Goal: Task Accomplishment & Management: Use online tool/utility

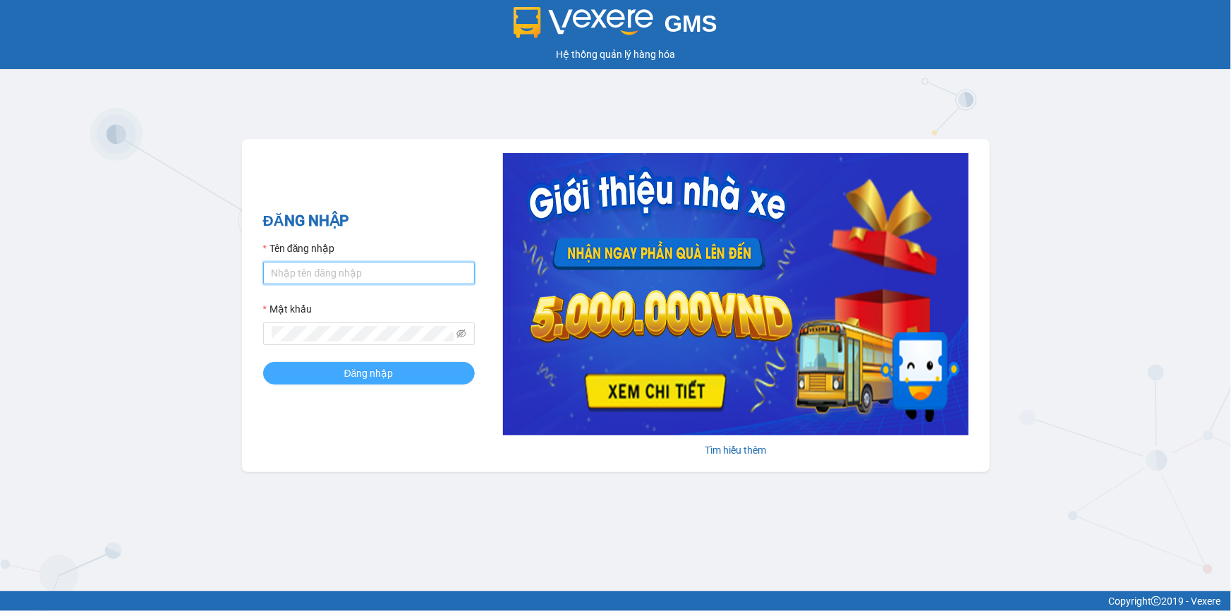
type input "trinh.hoanganh"
click at [372, 378] on span "Đăng nhập" at bounding box center [368, 373] width 49 height 16
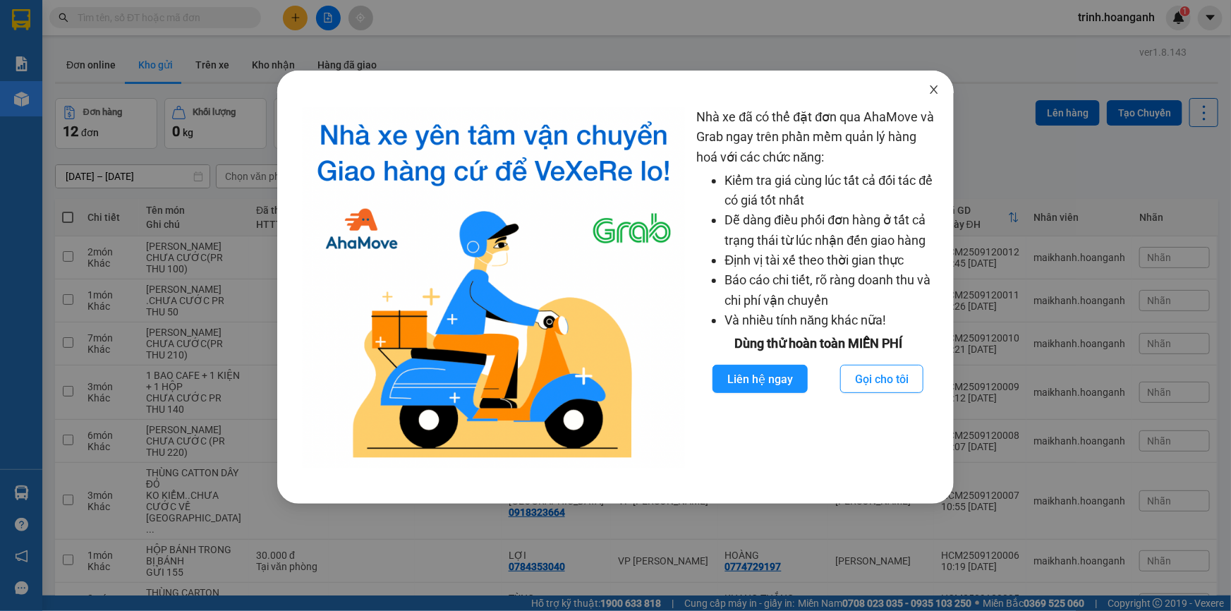
click at [936, 89] on icon "close" at bounding box center [933, 89] width 11 height 11
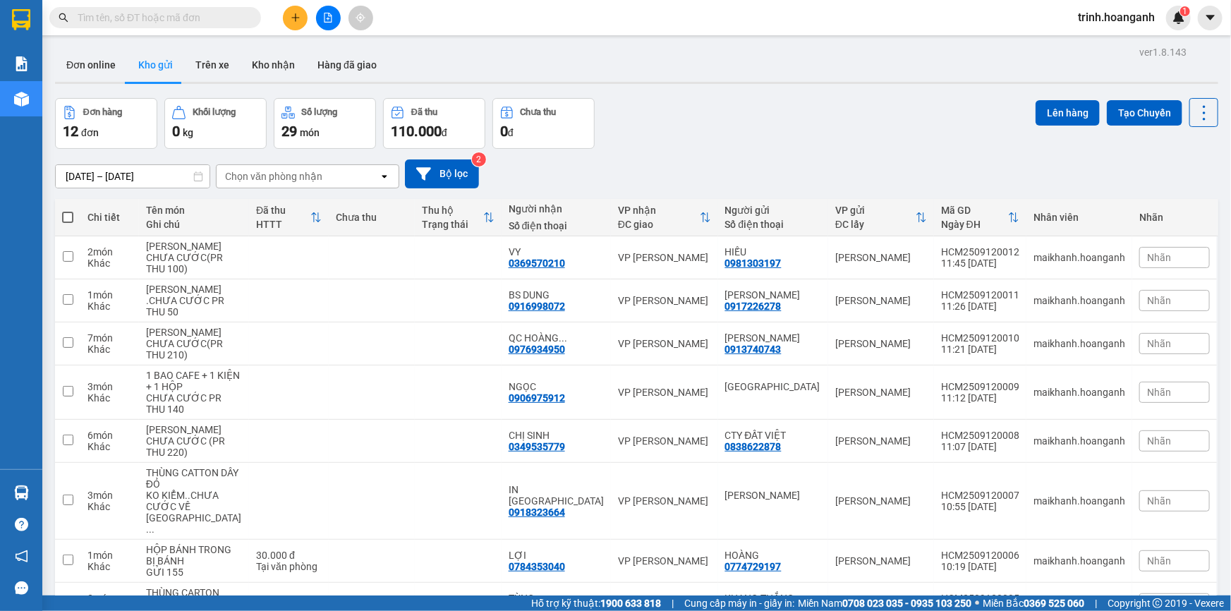
click at [325, 23] on button at bounding box center [328, 18] width 25 height 25
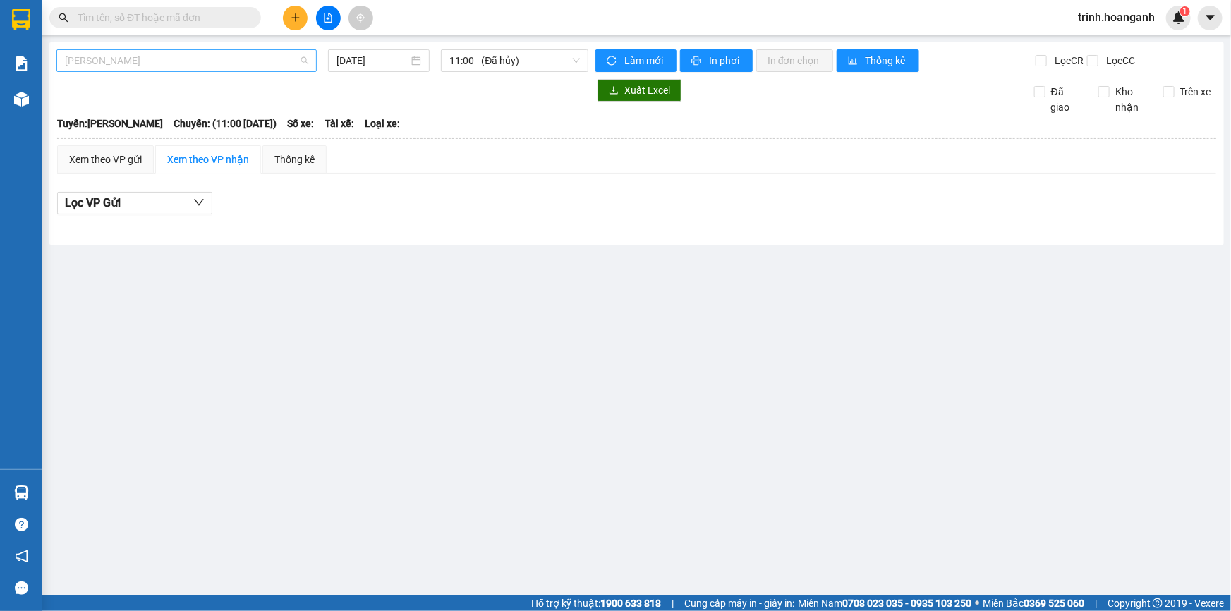
click at [165, 67] on span "[PERSON_NAME]" at bounding box center [186, 60] width 243 height 21
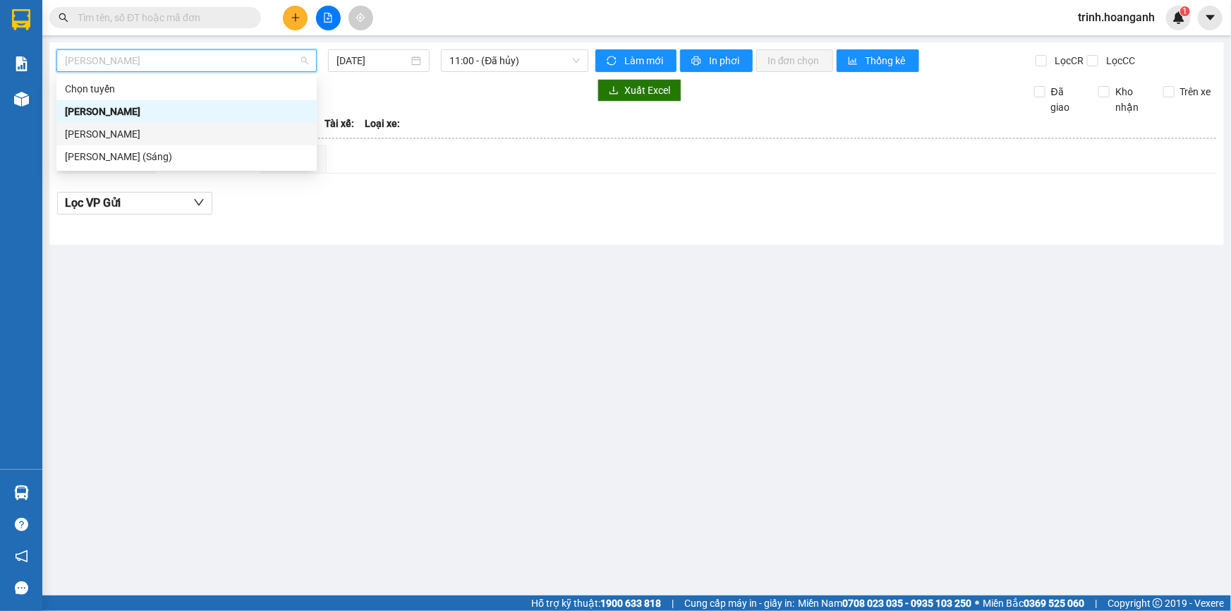
drag, startPoint x: 150, startPoint y: 129, endPoint x: 334, endPoint y: 102, distance: 186.1
click at [155, 129] on div "[PERSON_NAME]" at bounding box center [186, 134] width 243 height 16
type input "[DATE]"
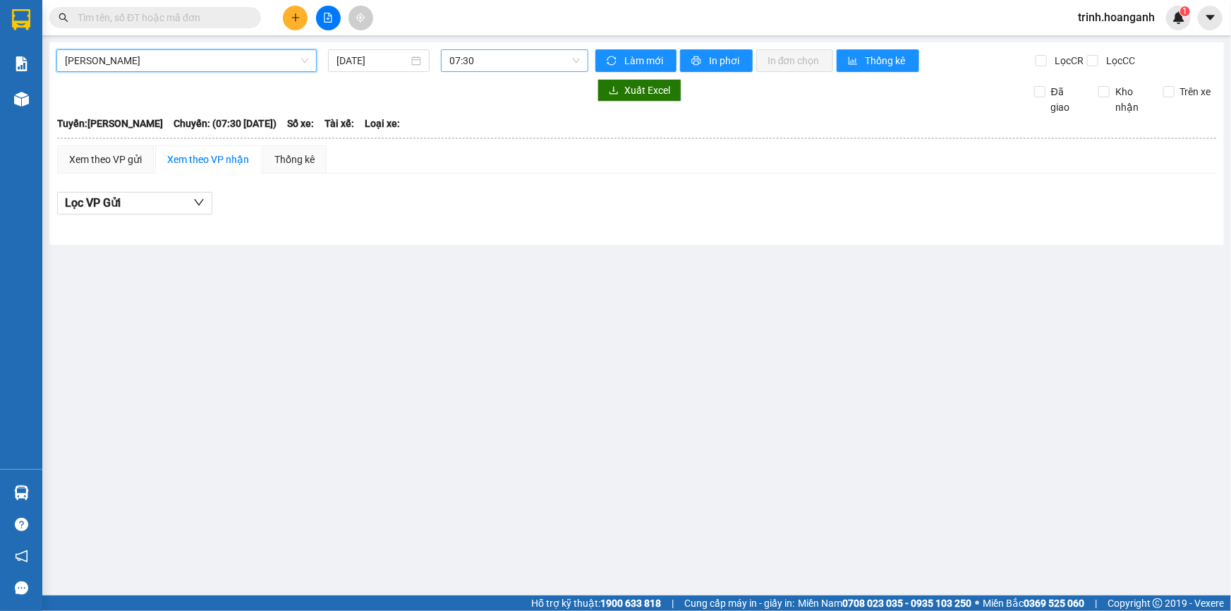
click at [463, 59] on span "07:30" at bounding box center [514, 60] width 130 height 21
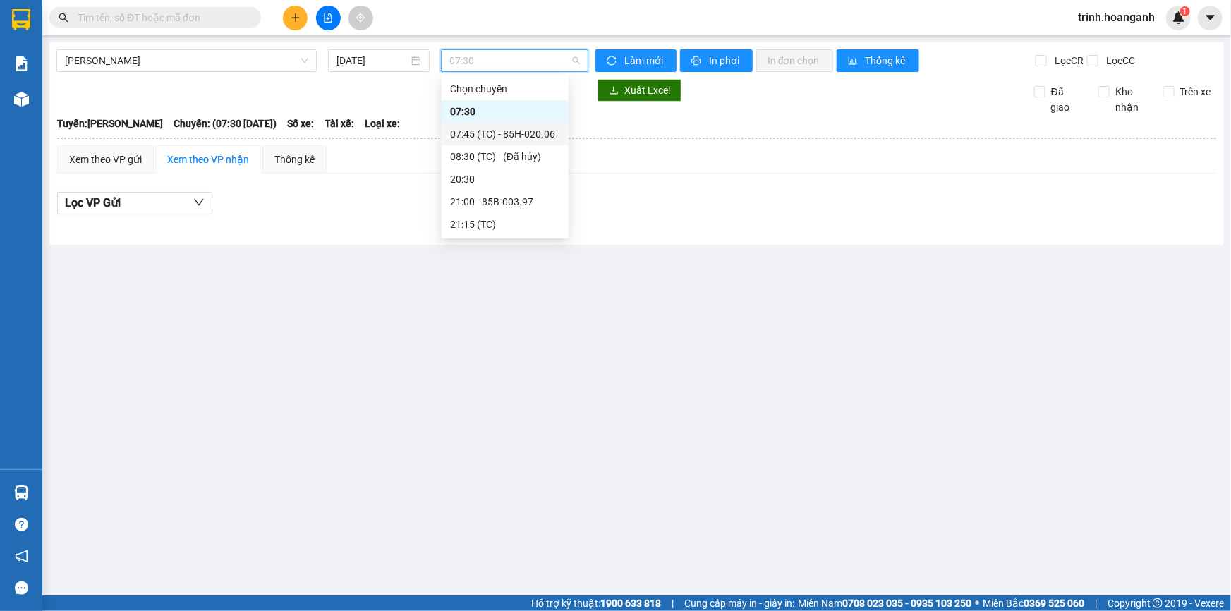
click at [509, 134] on div "07:45 (TC) - 85H-020.06" at bounding box center [505, 134] width 110 height 16
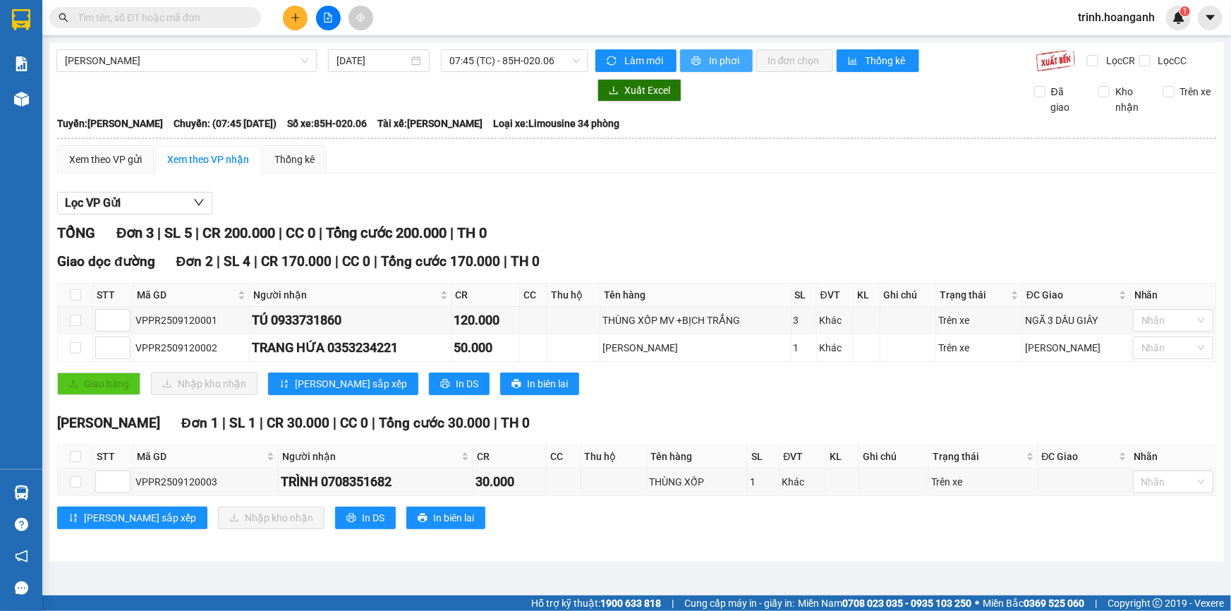
click at [726, 63] on span "In phơi" at bounding box center [725, 61] width 32 height 16
